Goal: Task Accomplishment & Management: Use online tool/utility

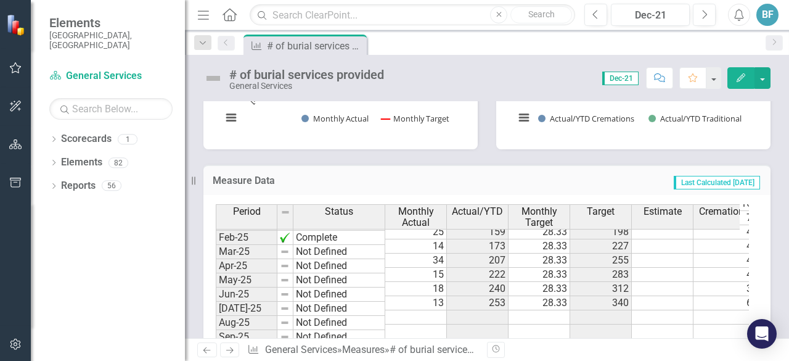
scroll to position [532, 0]
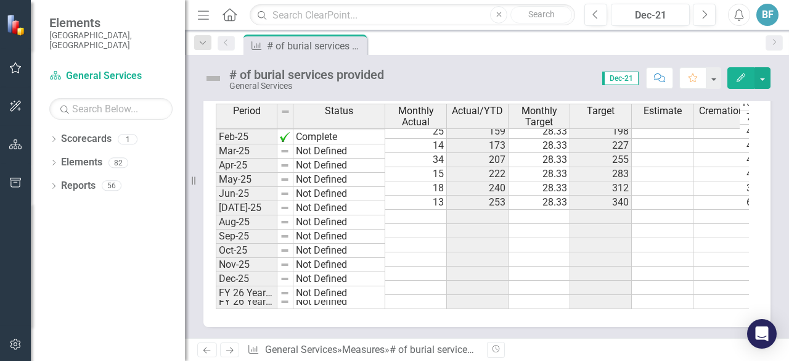
click at [404, 210] on td at bounding box center [416, 217] width 62 height 14
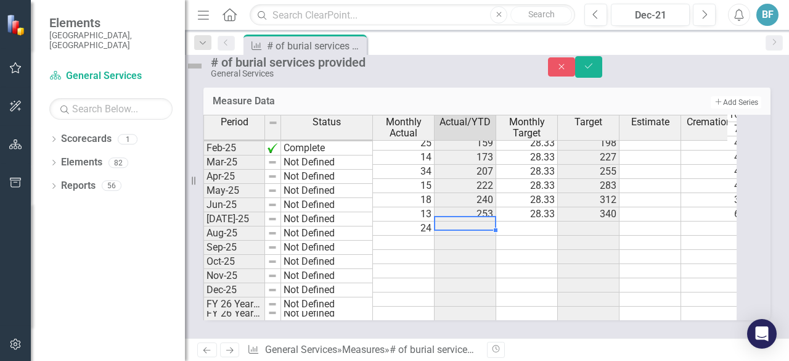
click at [543, 221] on td at bounding box center [527, 228] width 62 height 14
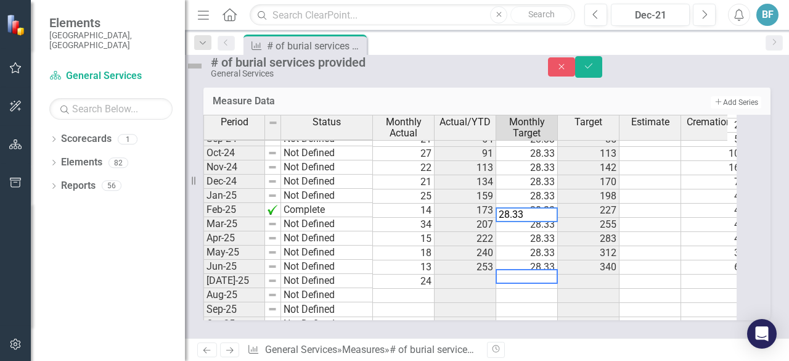
scroll to position [623, 0]
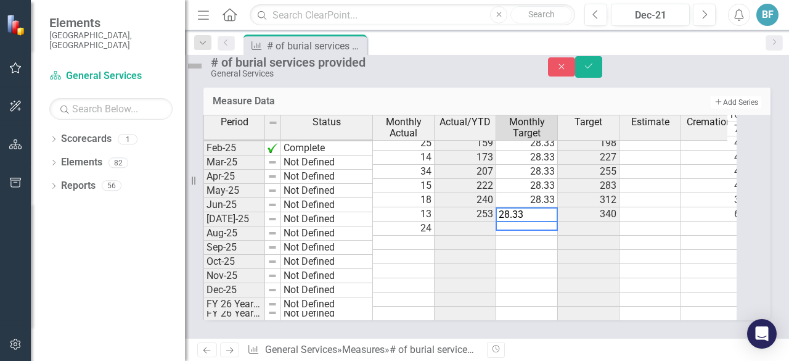
click at [204, 249] on div "Period Status Monthly Actual Actual/YTD Monthly Target Target Estimate Crematio…" at bounding box center [204, 130] width 0 height 380
click at [496, 221] on td at bounding box center [466, 228] width 62 height 14
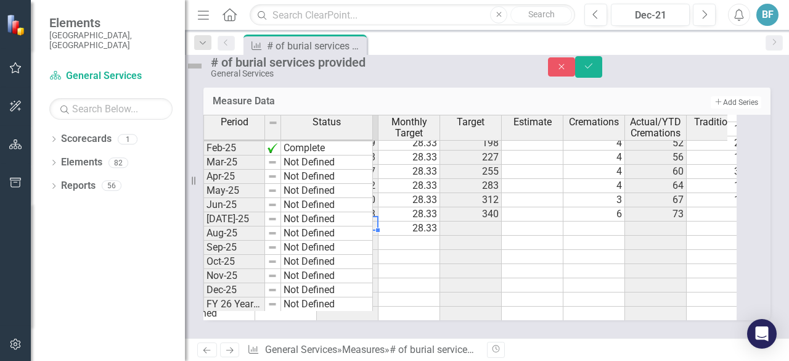
scroll to position [0, 133]
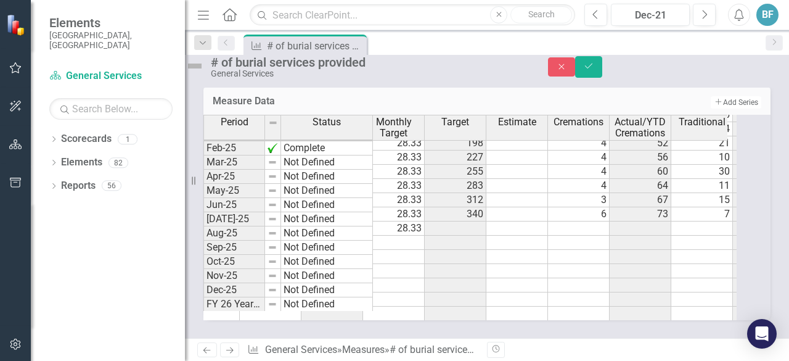
click at [610, 221] on td at bounding box center [579, 228] width 62 height 14
click at [665, 221] on td at bounding box center [641, 228] width 62 height 14
click at [712, 221] on td at bounding box center [703, 228] width 62 height 14
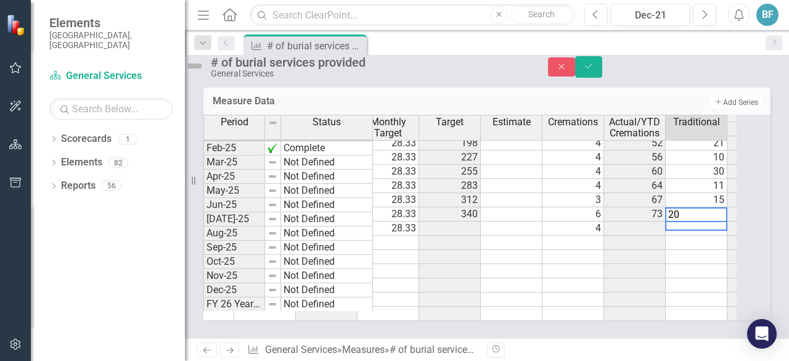
click at [691, 250] on td at bounding box center [697, 257] width 62 height 14
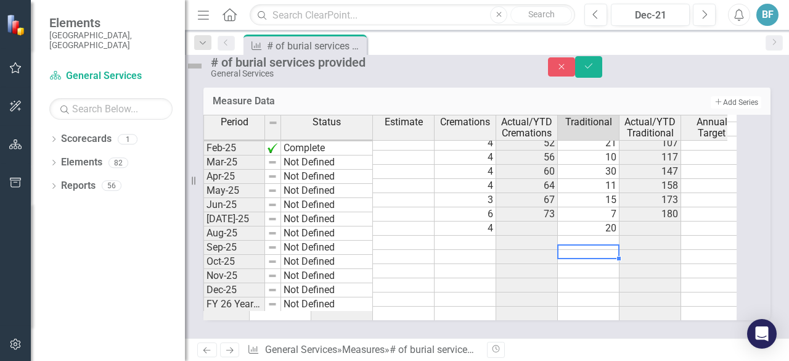
scroll to position [0, 0]
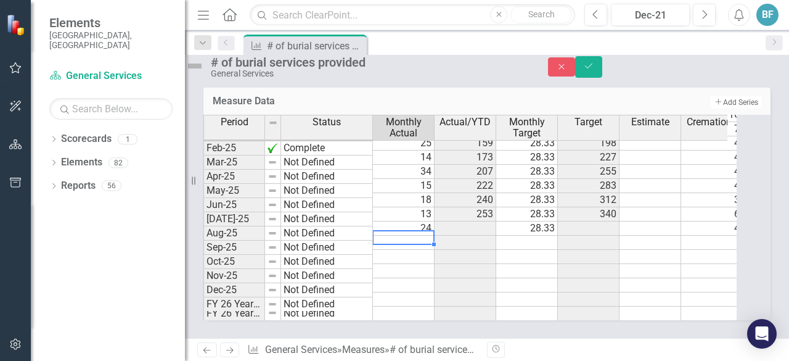
click at [427, 236] on td at bounding box center [404, 243] width 62 height 14
drag, startPoint x: 426, startPoint y: 220, endPoint x: 419, endPoint y: 220, distance: 6.8
click at [426, 236] on td at bounding box center [404, 243] width 62 height 14
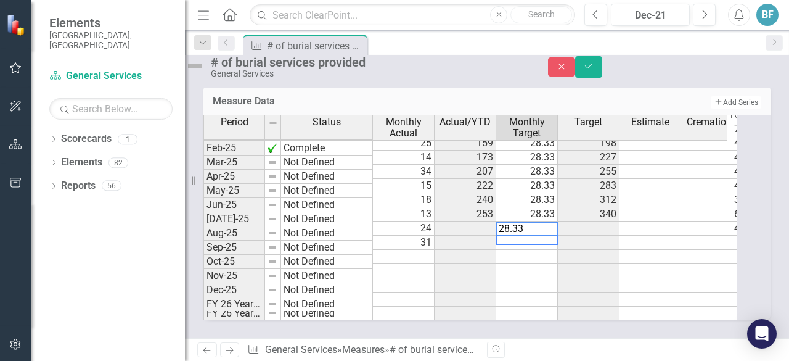
click at [605, 236] on td at bounding box center [589, 243] width 62 height 14
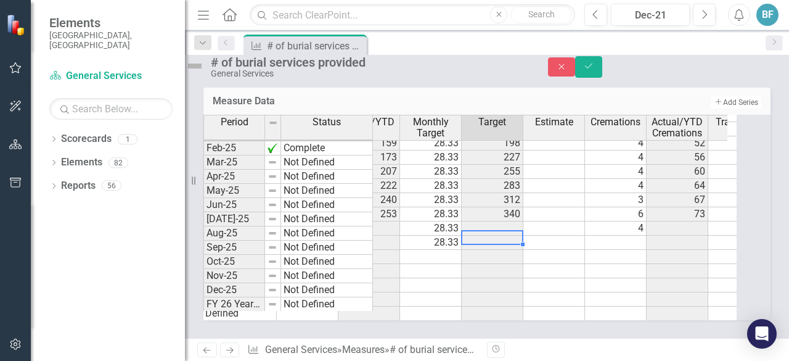
click at [643, 236] on td at bounding box center [616, 243] width 62 height 14
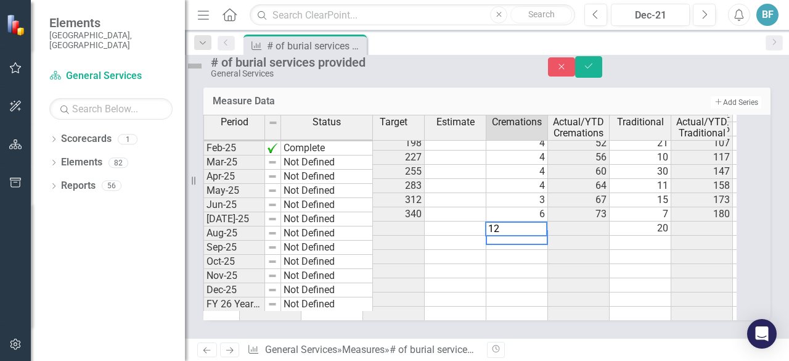
click at [672, 236] on td at bounding box center [641, 243] width 62 height 14
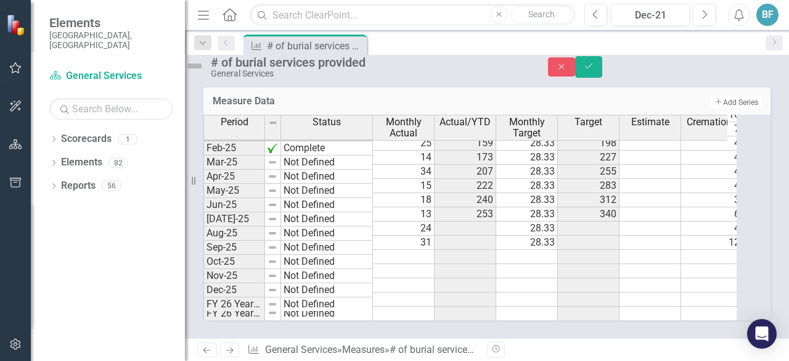
type textarea "19"
click at [485, 278] on td at bounding box center [466, 285] width 62 height 14
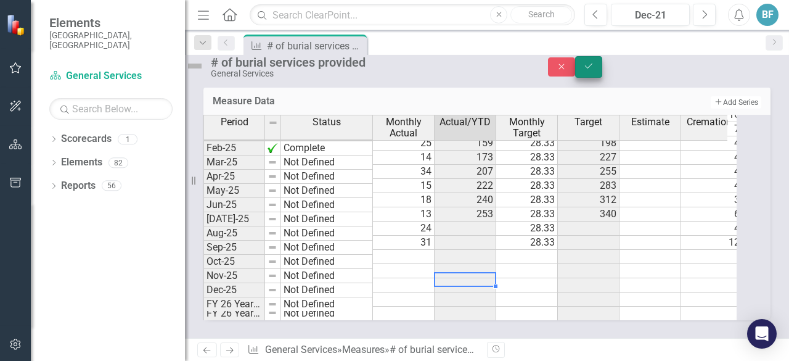
click at [770, 76] on div "Close Save" at bounding box center [668, 67] width 241 height 22
click at [603, 75] on button "Save" at bounding box center [588, 67] width 27 height 22
